Goal: Complete application form

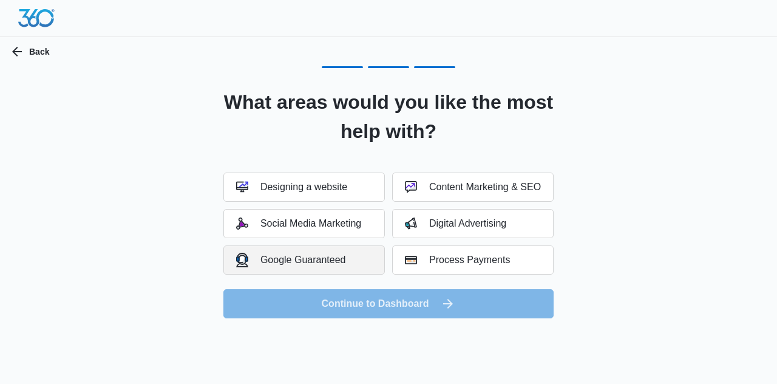
click at [314, 259] on div "Google Guaranteed" at bounding box center [291, 259] width 110 height 14
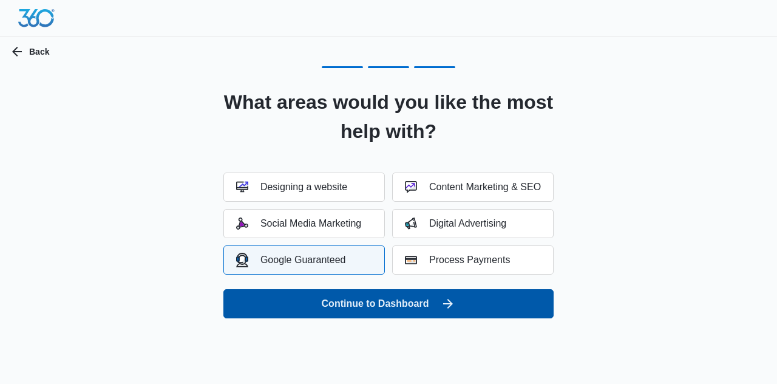
click at [340, 303] on button "Continue to Dashboard" at bounding box center [388, 303] width 330 height 29
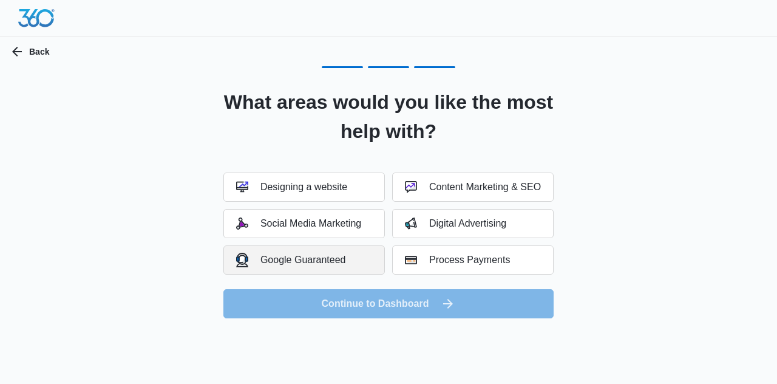
click at [343, 265] on div "Google Guaranteed" at bounding box center [291, 259] width 110 height 14
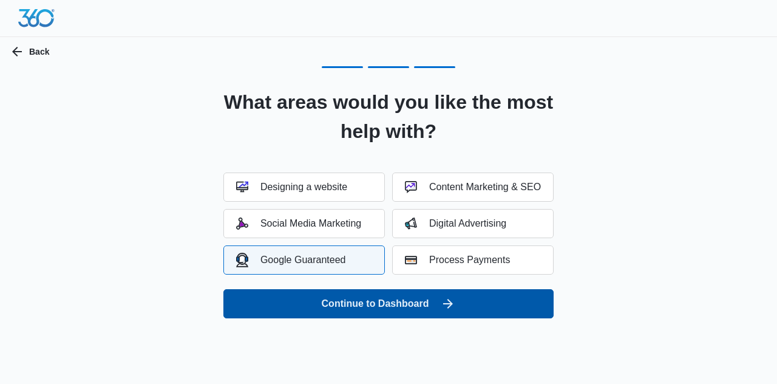
click at [364, 311] on button "Continue to Dashboard" at bounding box center [388, 303] width 330 height 29
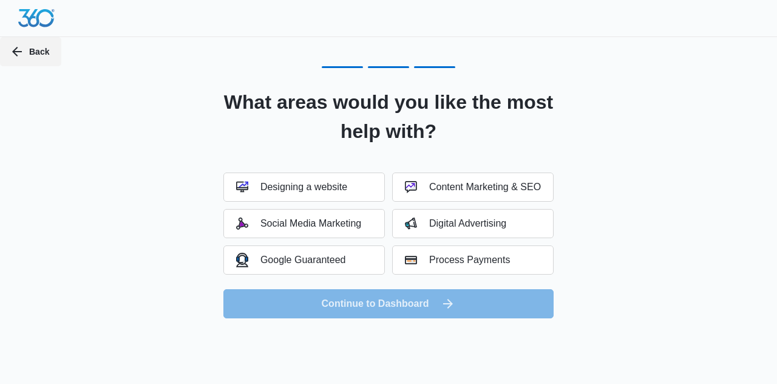
click at [34, 52] on button "Back" at bounding box center [30, 51] width 61 height 29
